Goal: Communication & Community: Answer question/provide support

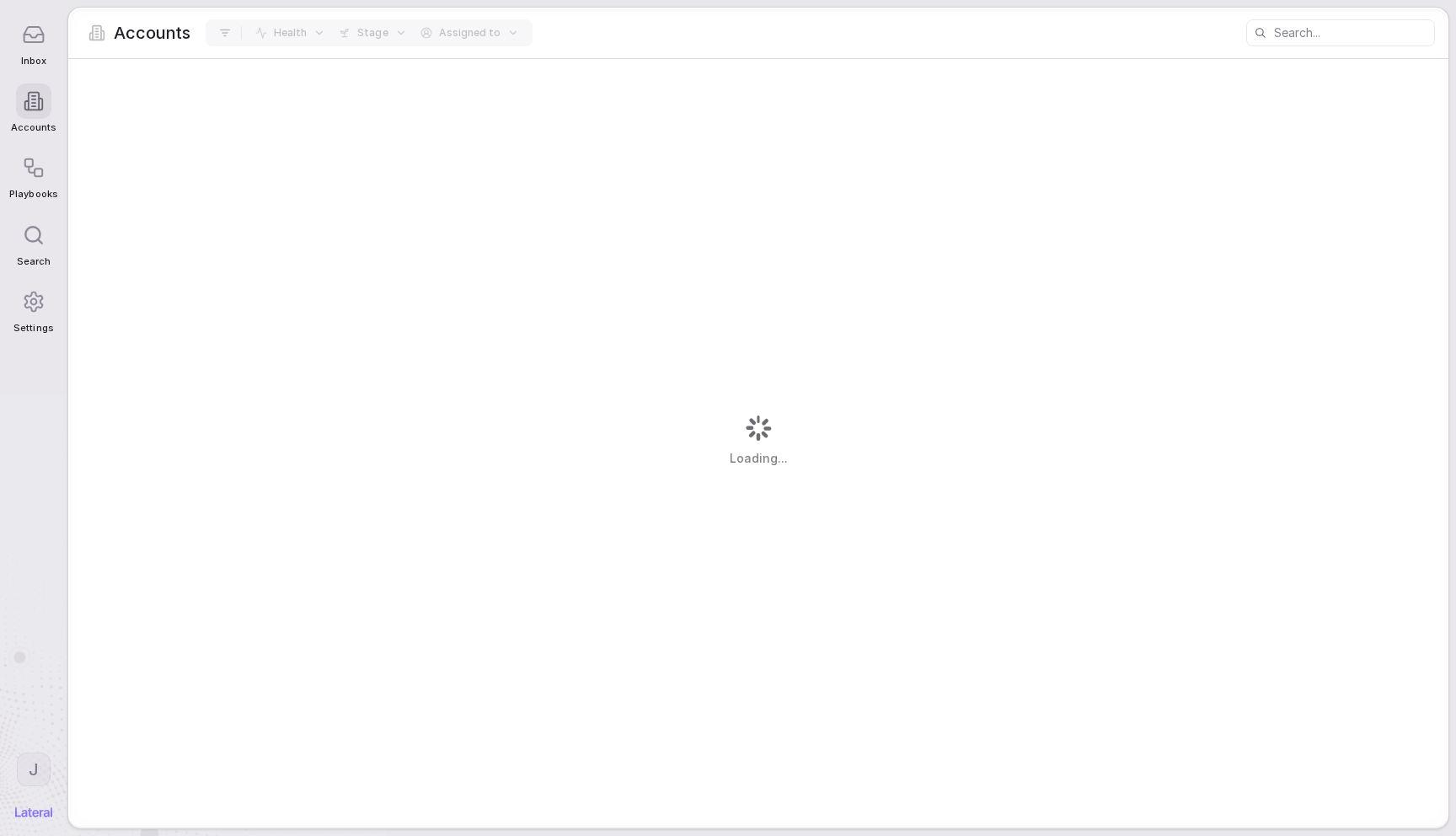
click at [42, 40] on icon at bounding box center [34, 35] width 23 height 23
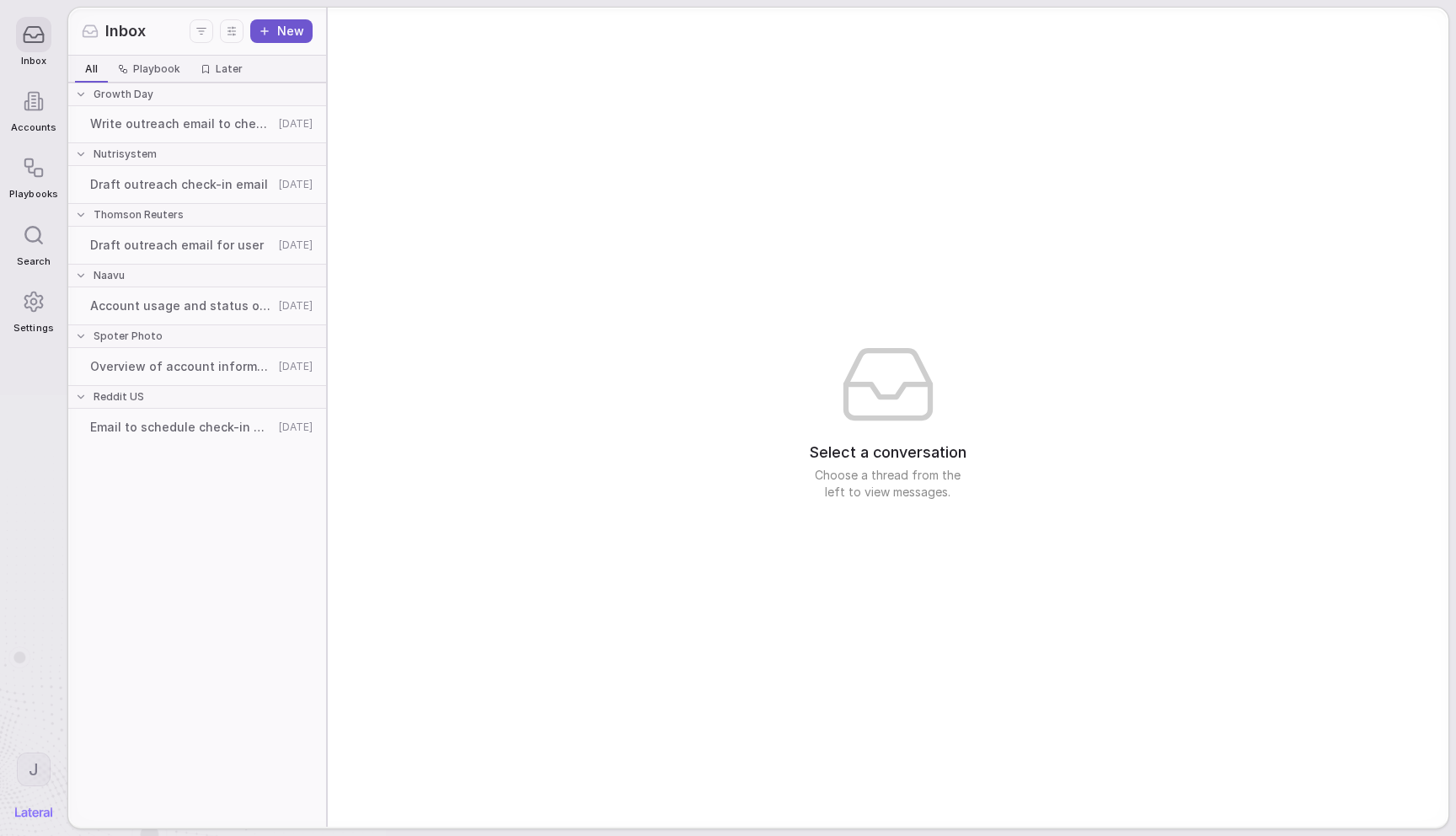
click at [202, 109] on div "Write outreach email to check in [DATE]" at bounding box center [197, 124] width 251 height 30
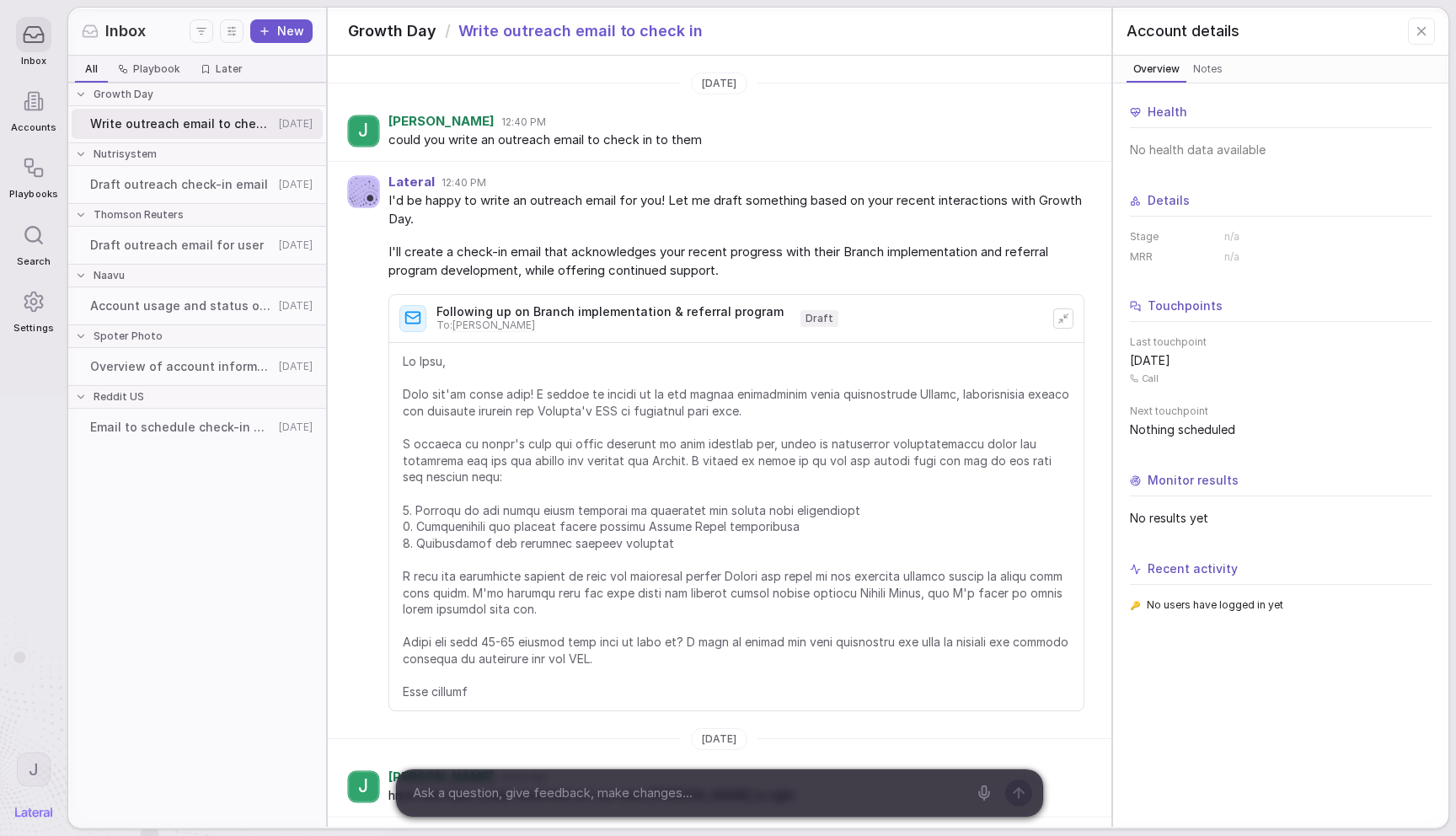
click at [585, 378] on span at bounding box center [736, 525] width 667 height 346
click at [174, 195] on div "Draft outreach check-in email [DATE]" at bounding box center [197, 184] width 251 height 30
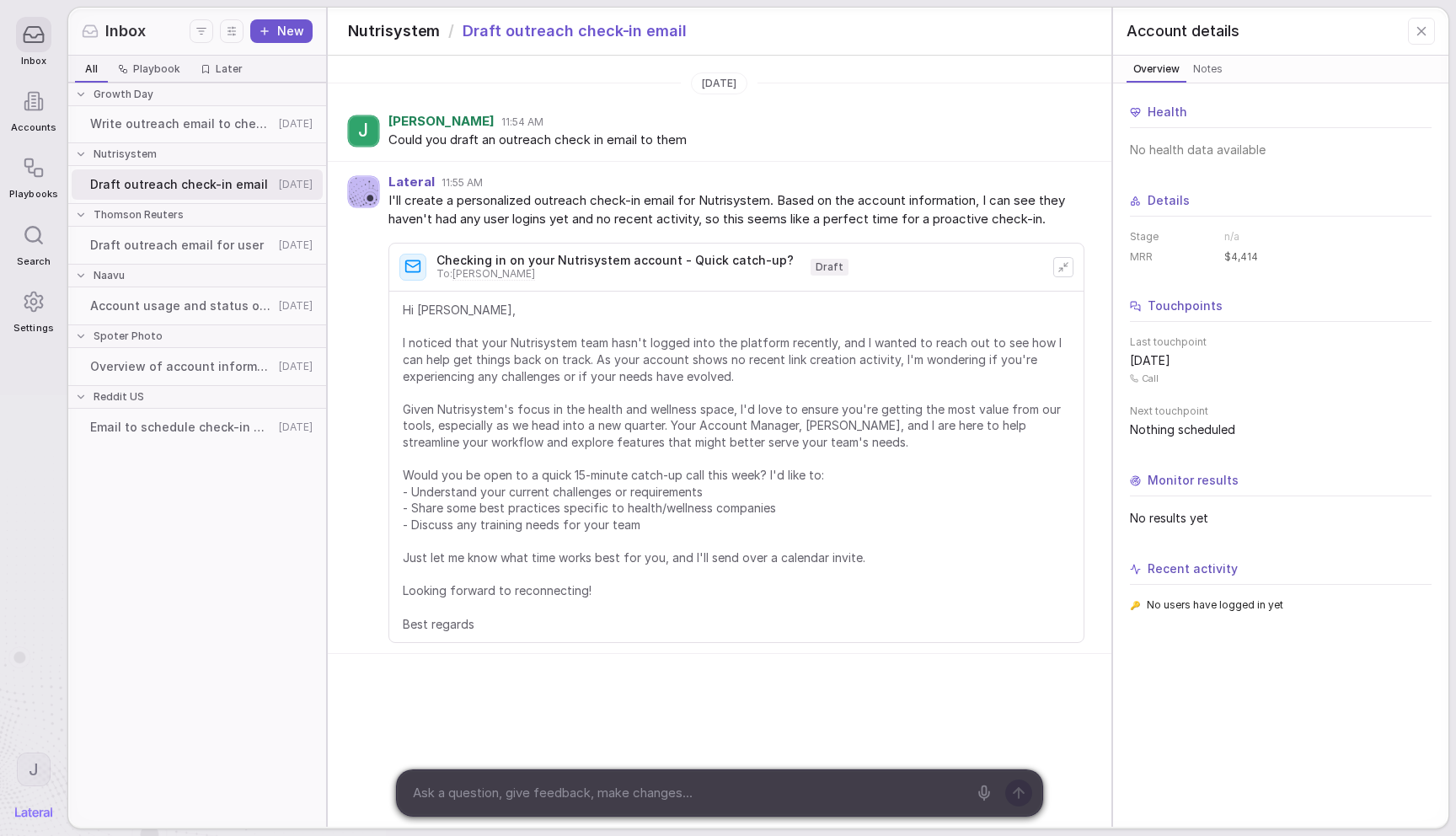
click at [152, 235] on div "Draft outreach email for user [DATE]" at bounding box center [197, 245] width 251 height 30
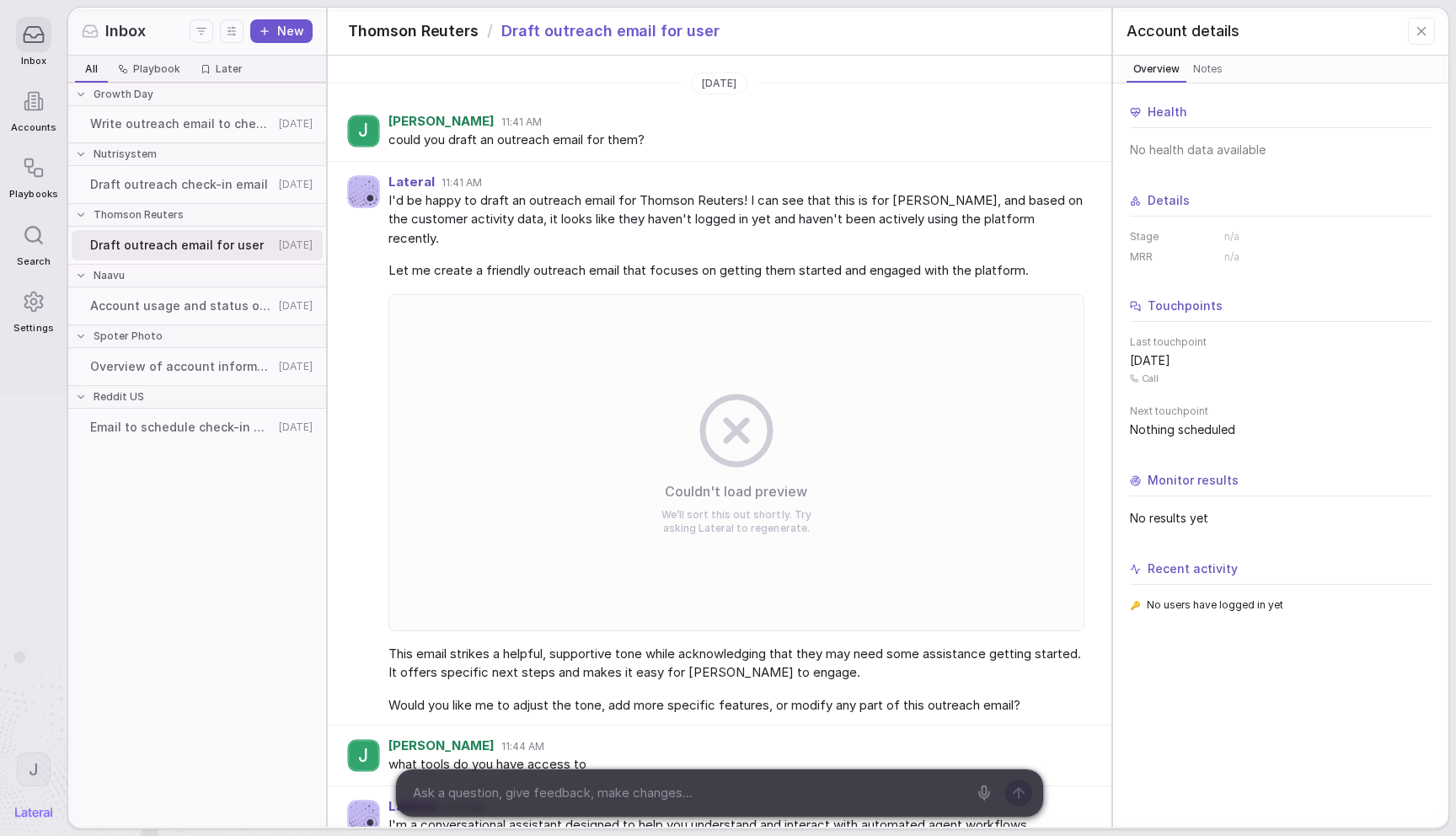
drag, startPoint x: 403, startPoint y: 421, endPoint x: 342, endPoint y: 359, distance: 87.0
click at [403, 421] on div "Couldn't load preview We’ll sort this out shortly. Try asking Lateral to regene…" at bounding box center [736, 462] width 695 height 337
click at [183, 297] on span "Account usage and status overview requested" at bounding box center [182, 305] width 183 height 17
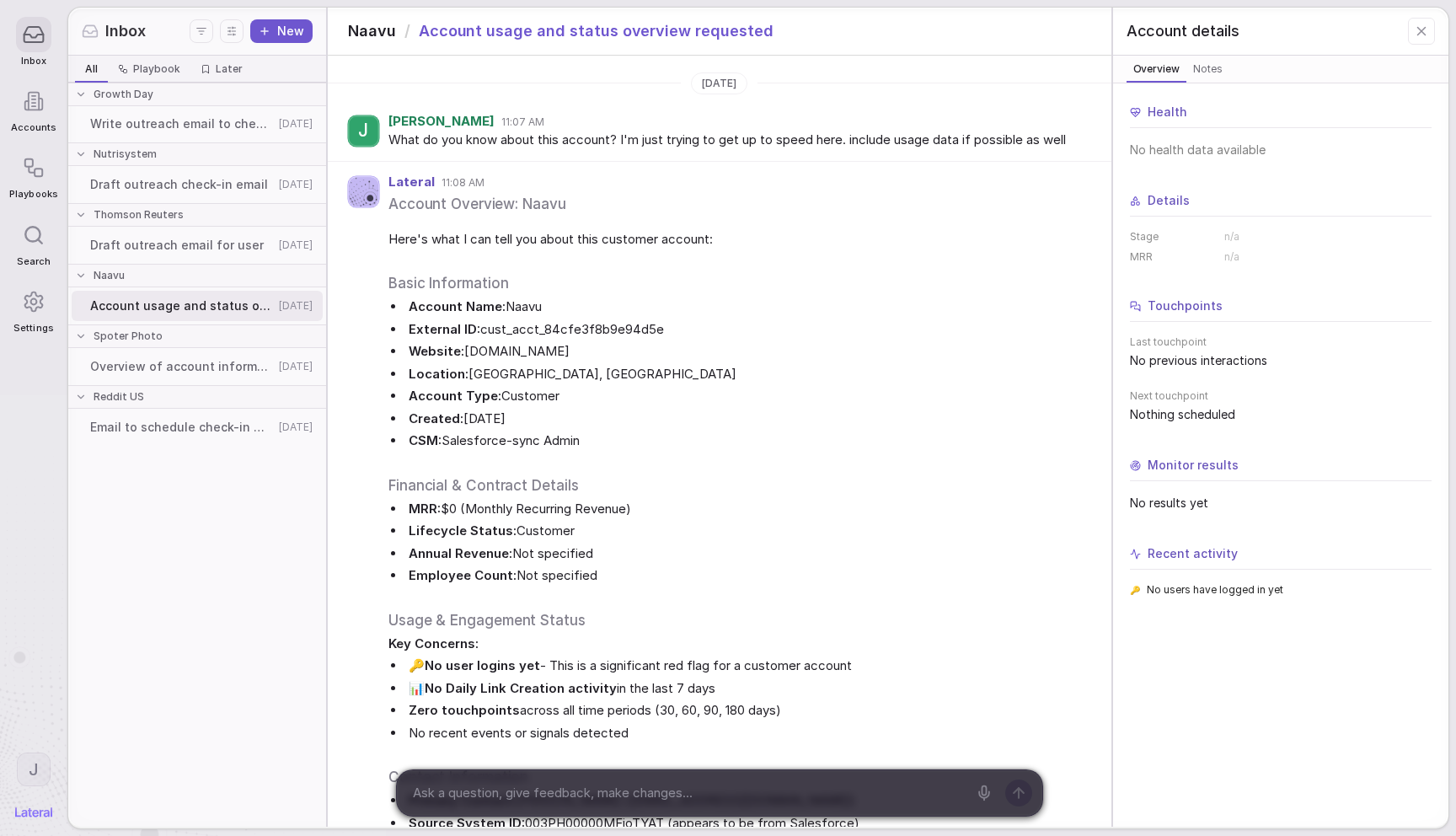
click at [136, 365] on span "Overview of account information requested" at bounding box center [182, 366] width 183 height 17
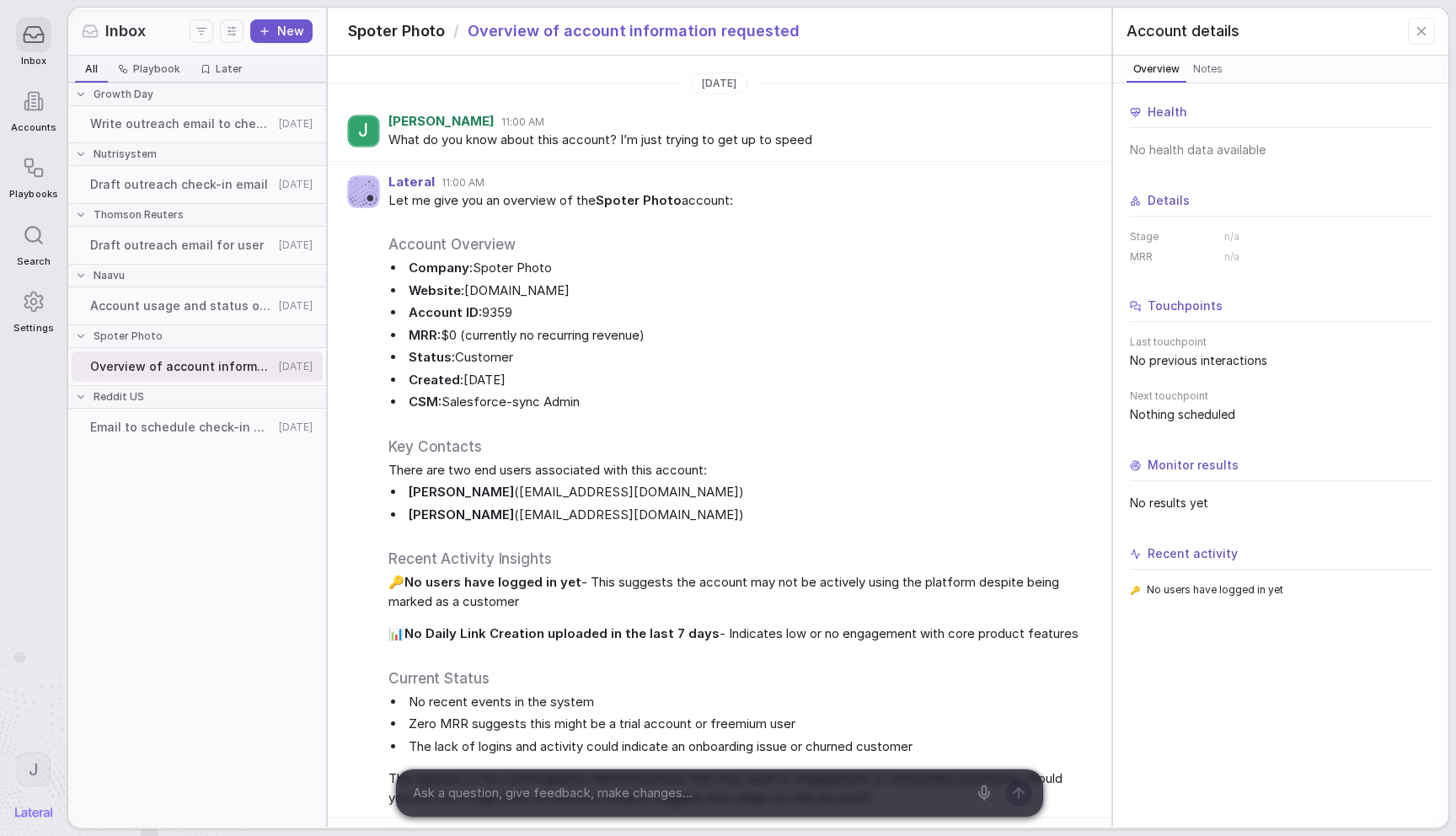
click at [153, 434] on span "Email to schedule check-in meeting" at bounding box center [182, 426] width 183 height 17
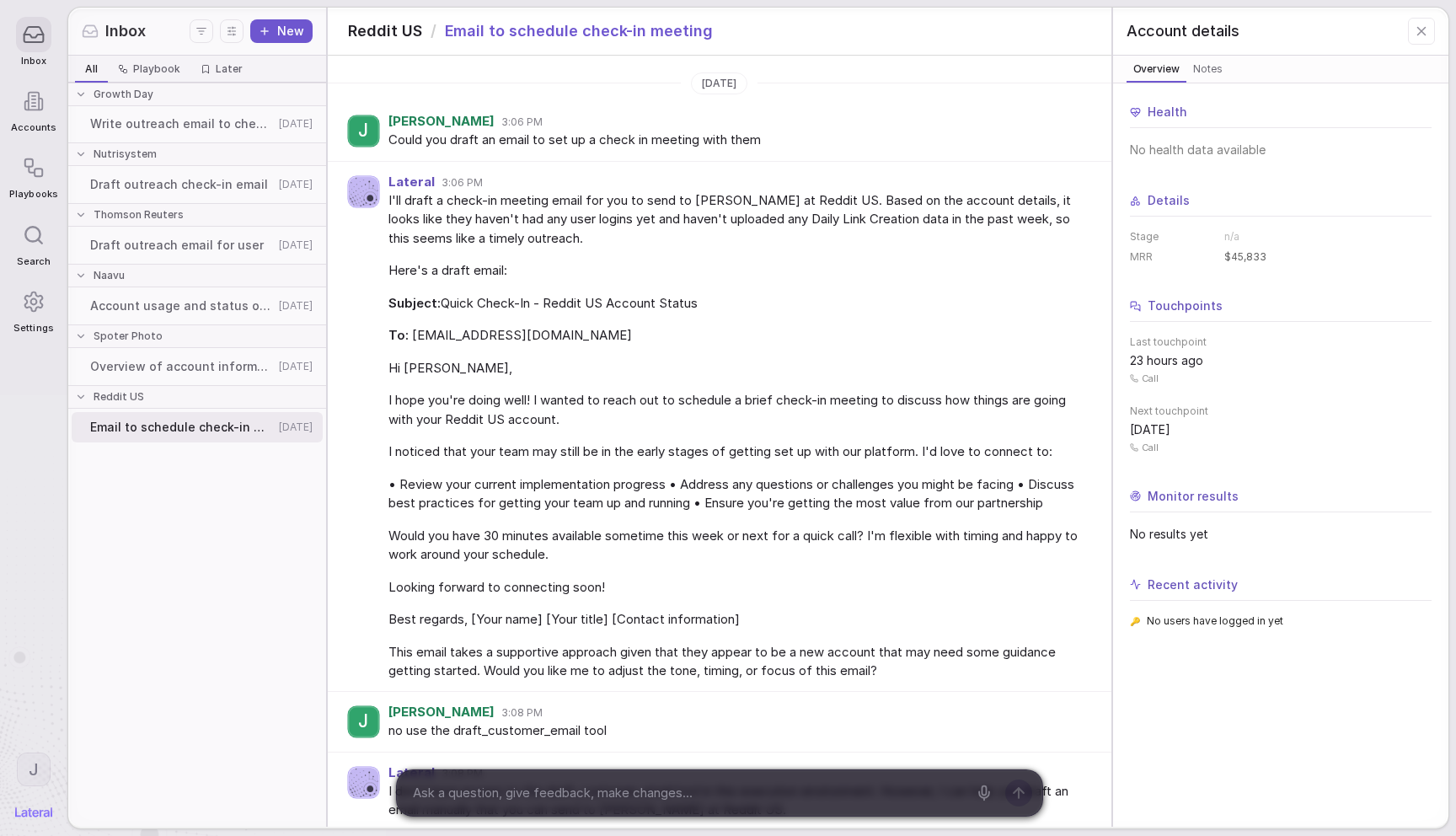
scroll to position [207, 0]
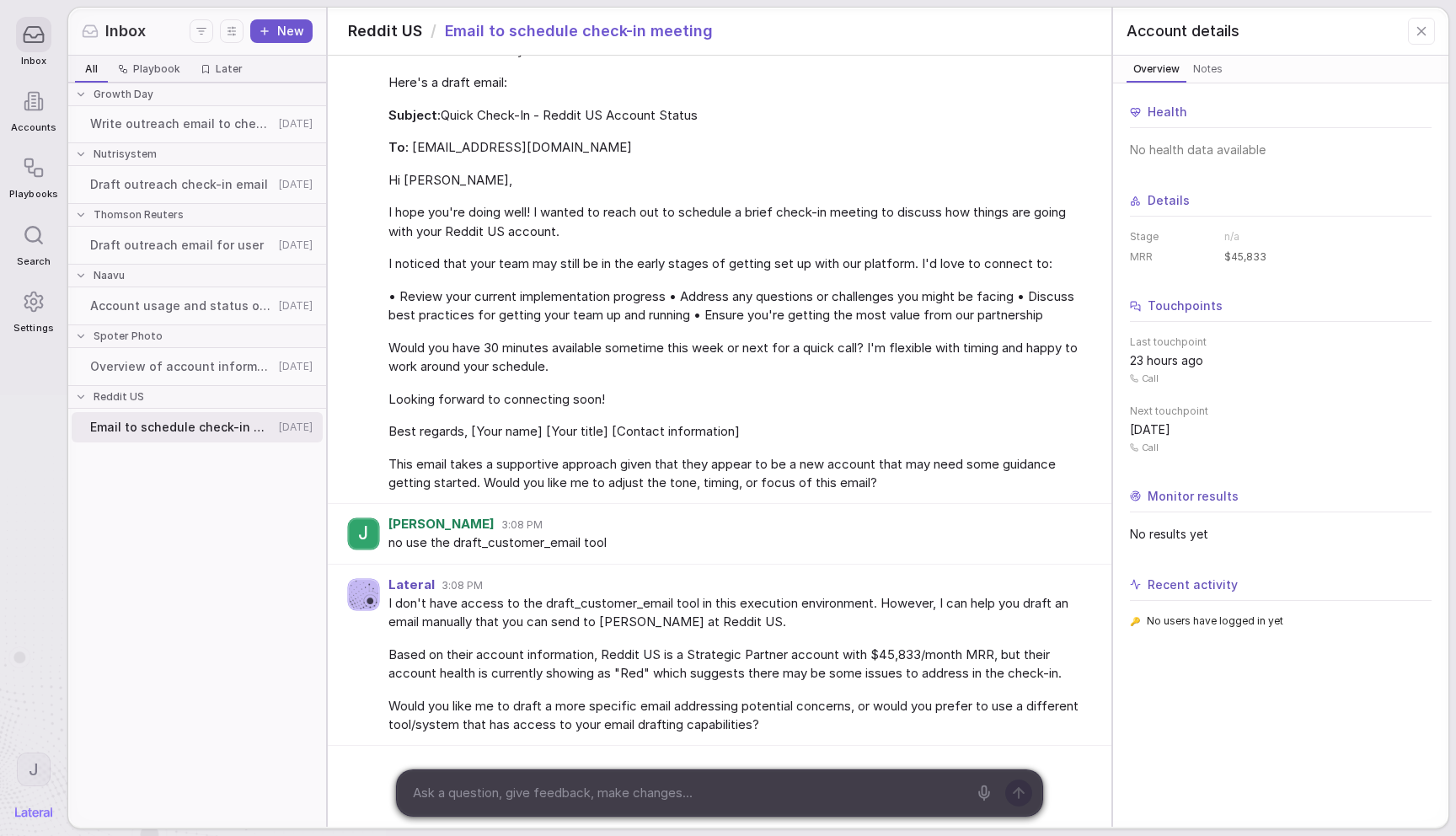
click at [142, 370] on span "Overview of account information requested" at bounding box center [182, 366] width 183 height 17
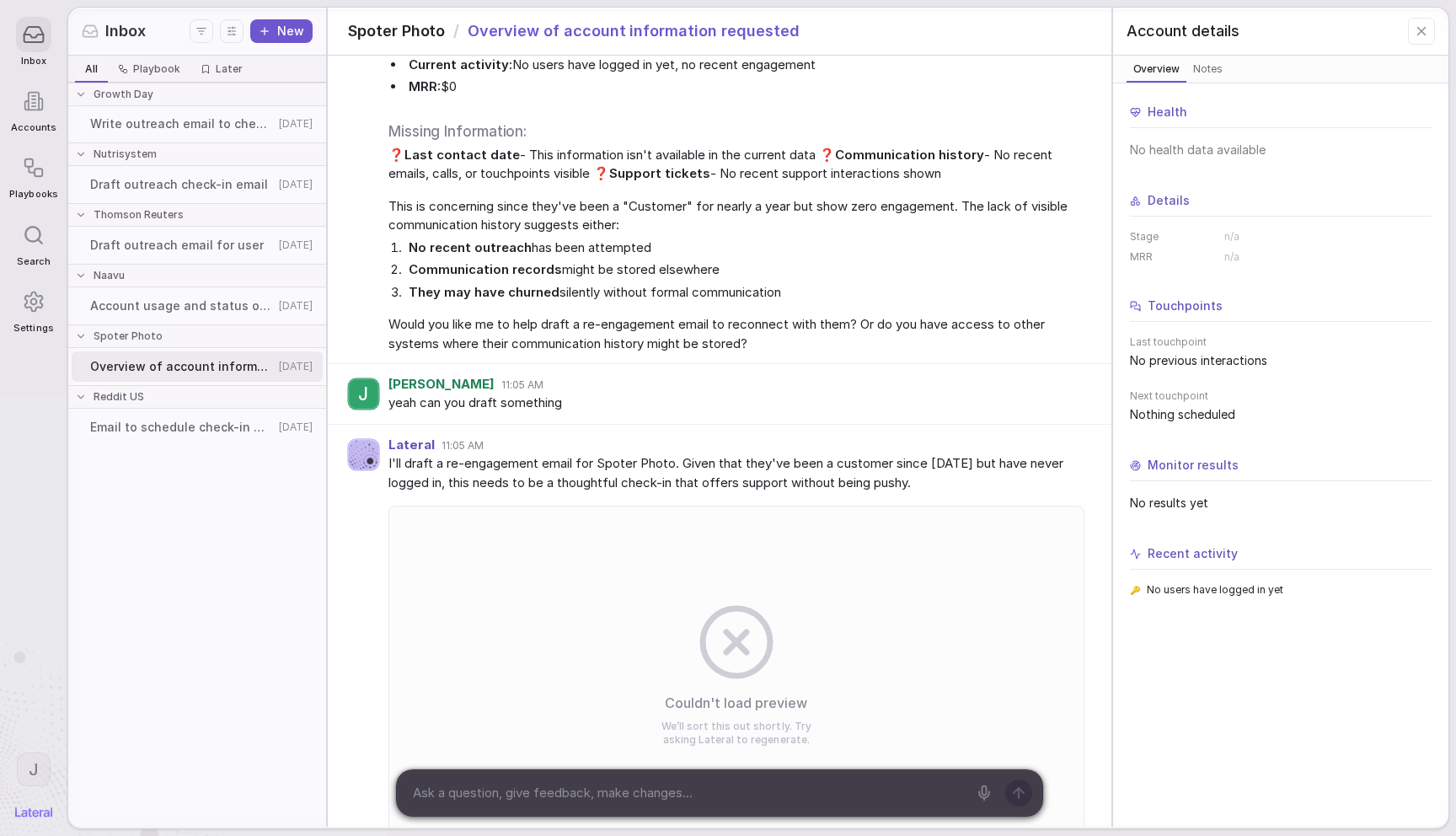
scroll to position [1224, 0]
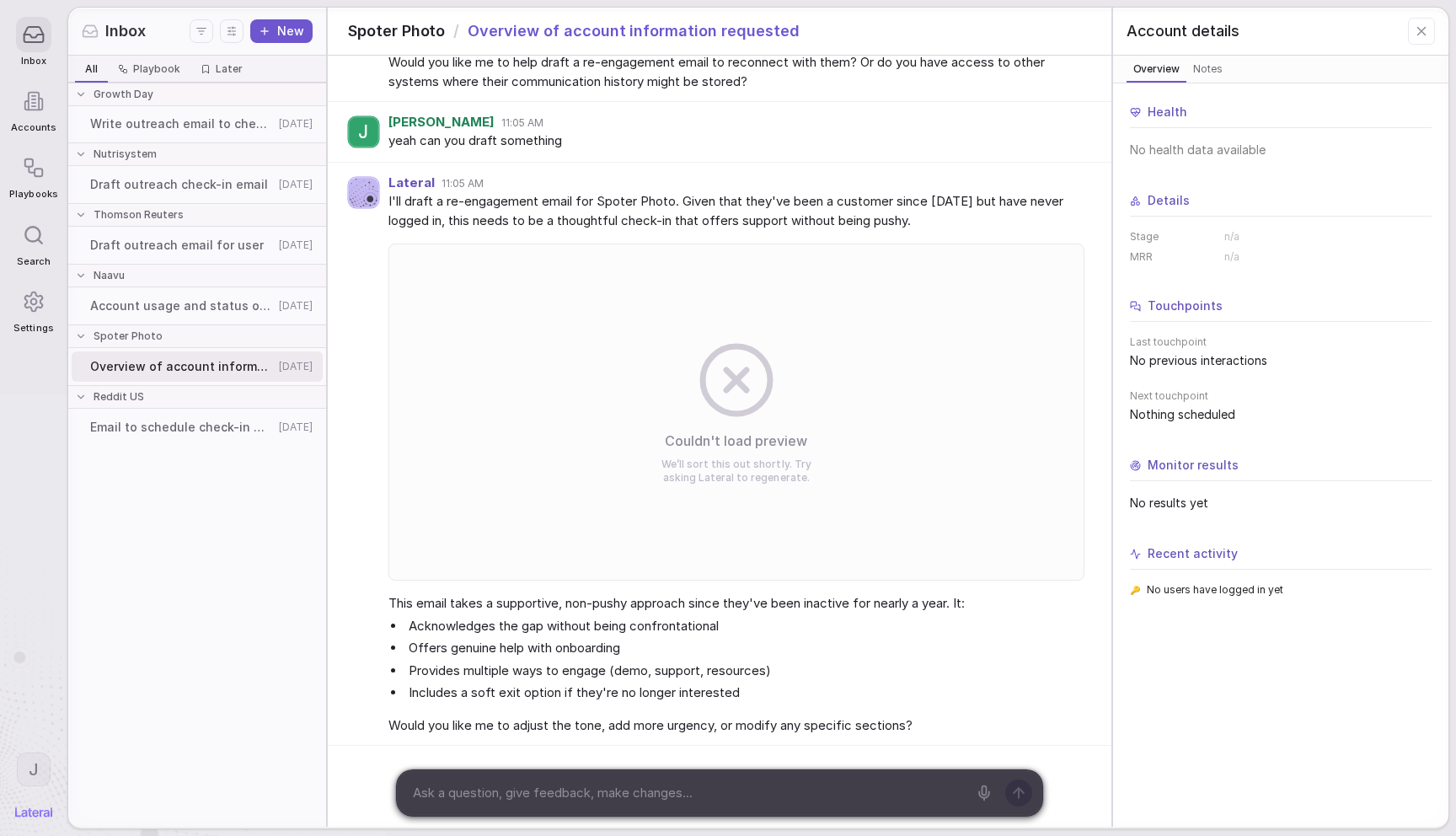
click at [213, 125] on span "Write outreach email to check in" at bounding box center [182, 124] width 183 height 17
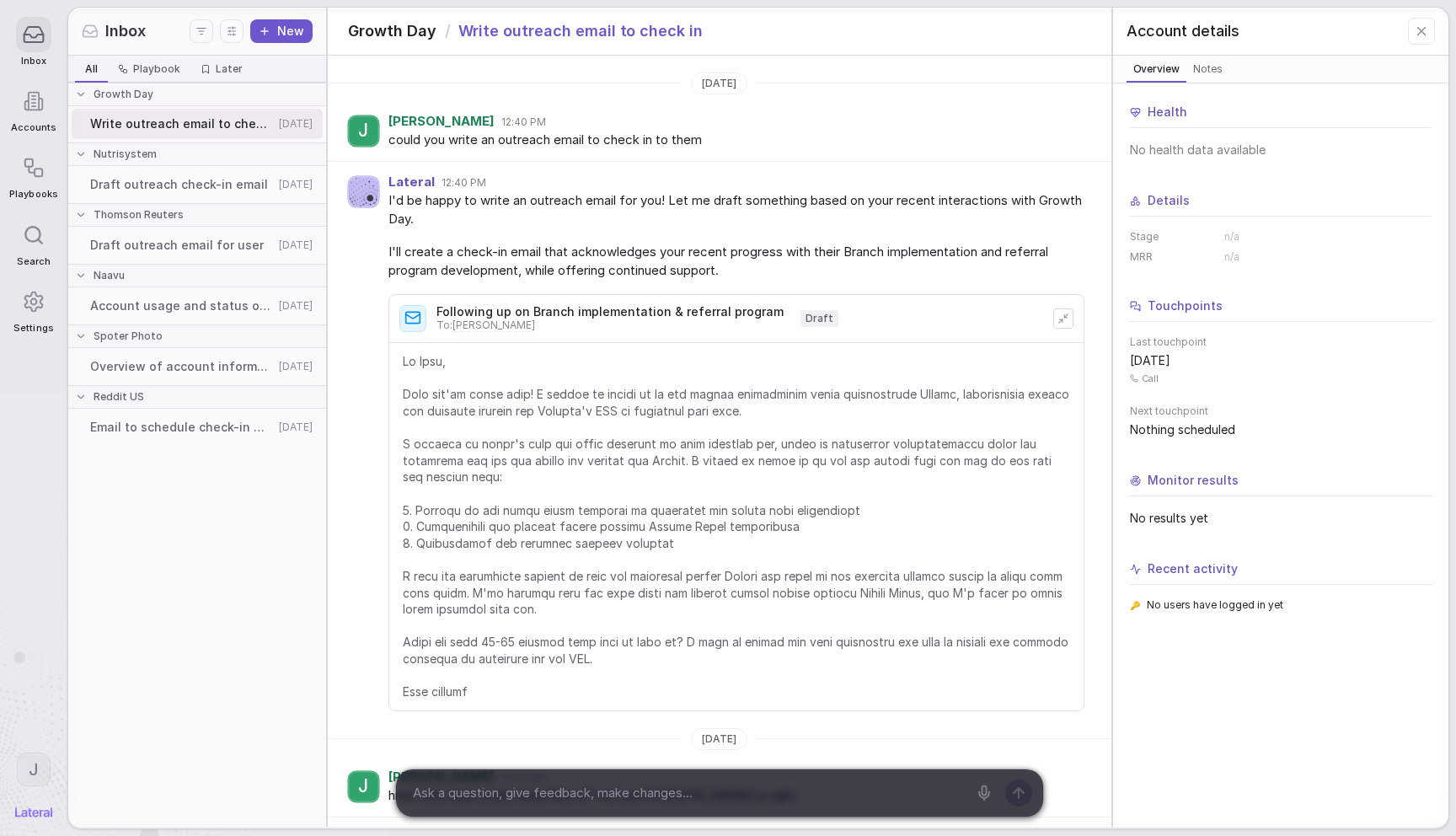
click at [648, 193] on span "I'd be happy to write an outreach email for you! Let me draft something based o…" at bounding box center [736, 210] width 695 height 38
